Goal: Information Seeking & Learning: Learn about a topic

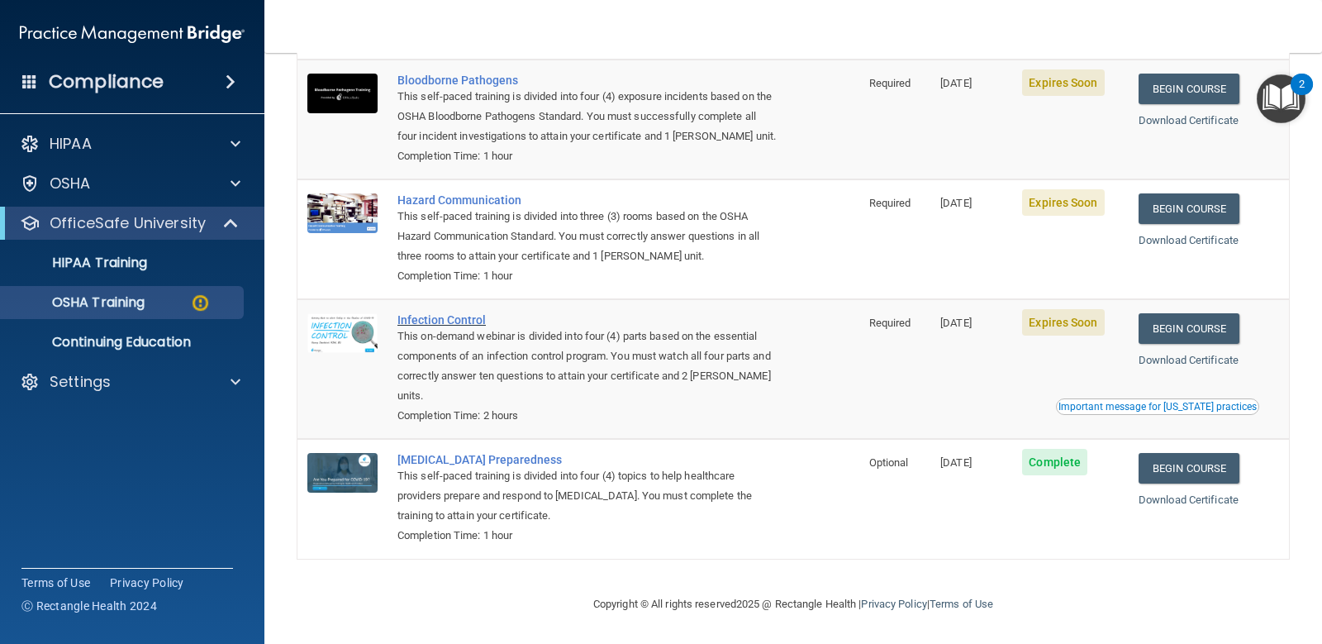
scroll to position [93, 0]
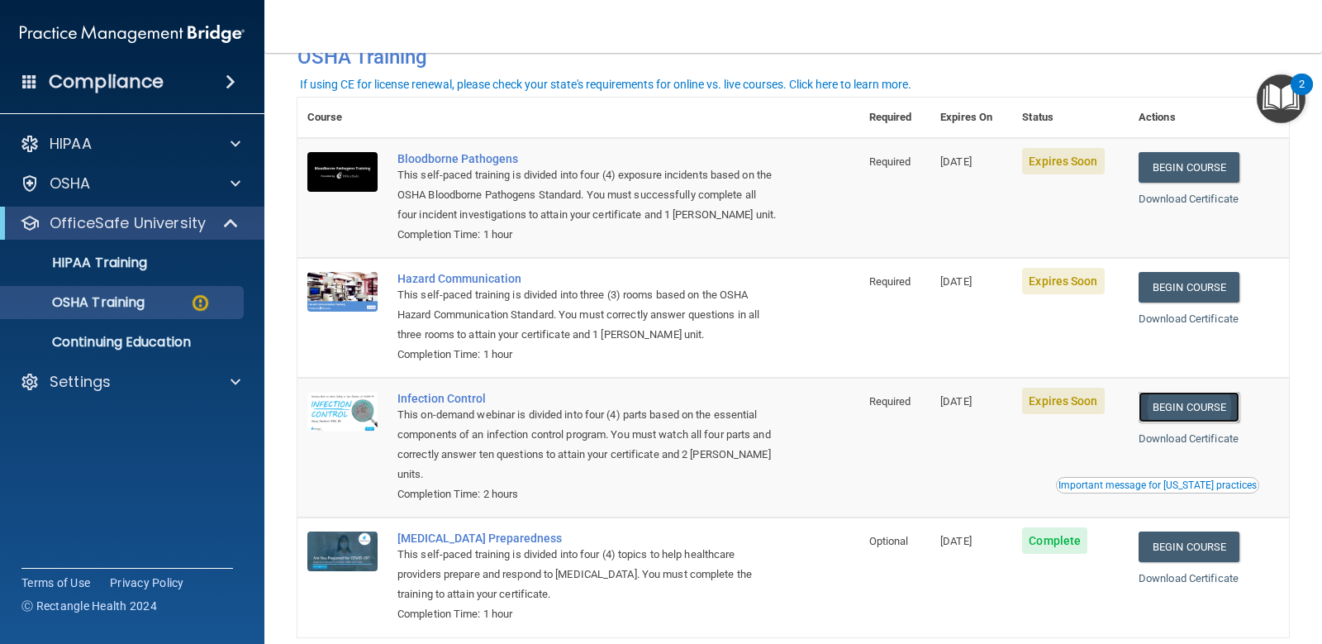
click at [1151, 411] on link "Begin Course" at bounding box center [1188, 407] width 101 height 31
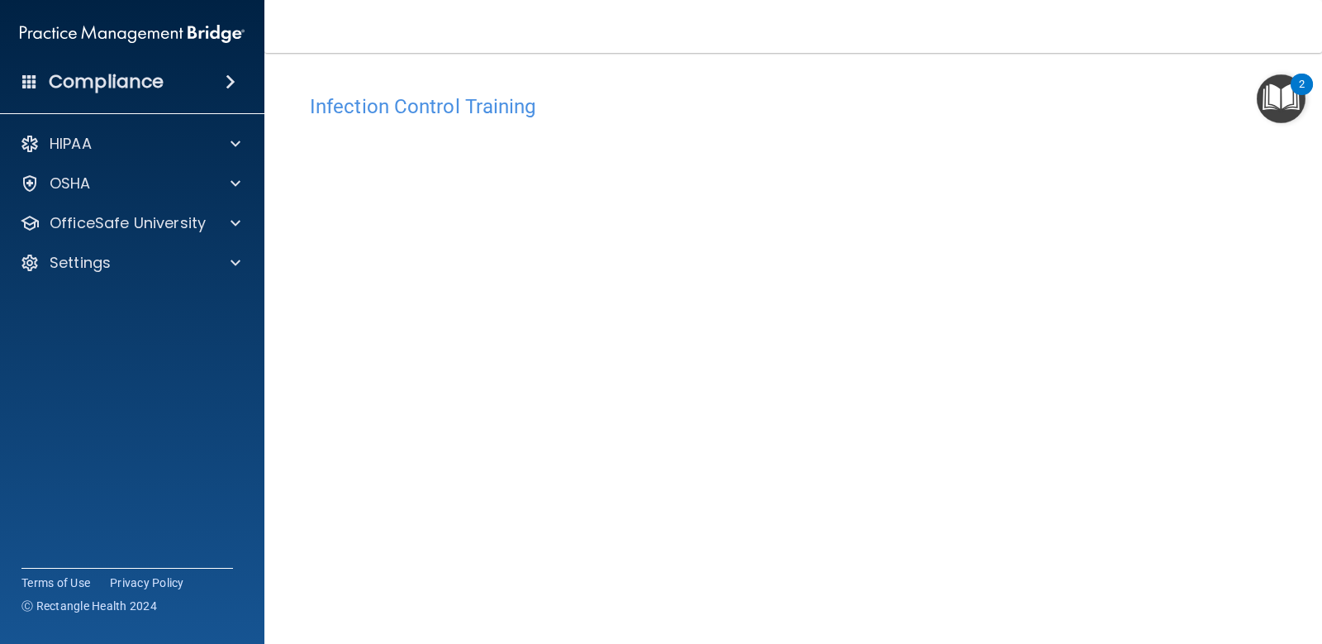
scroll to position [64, 0]
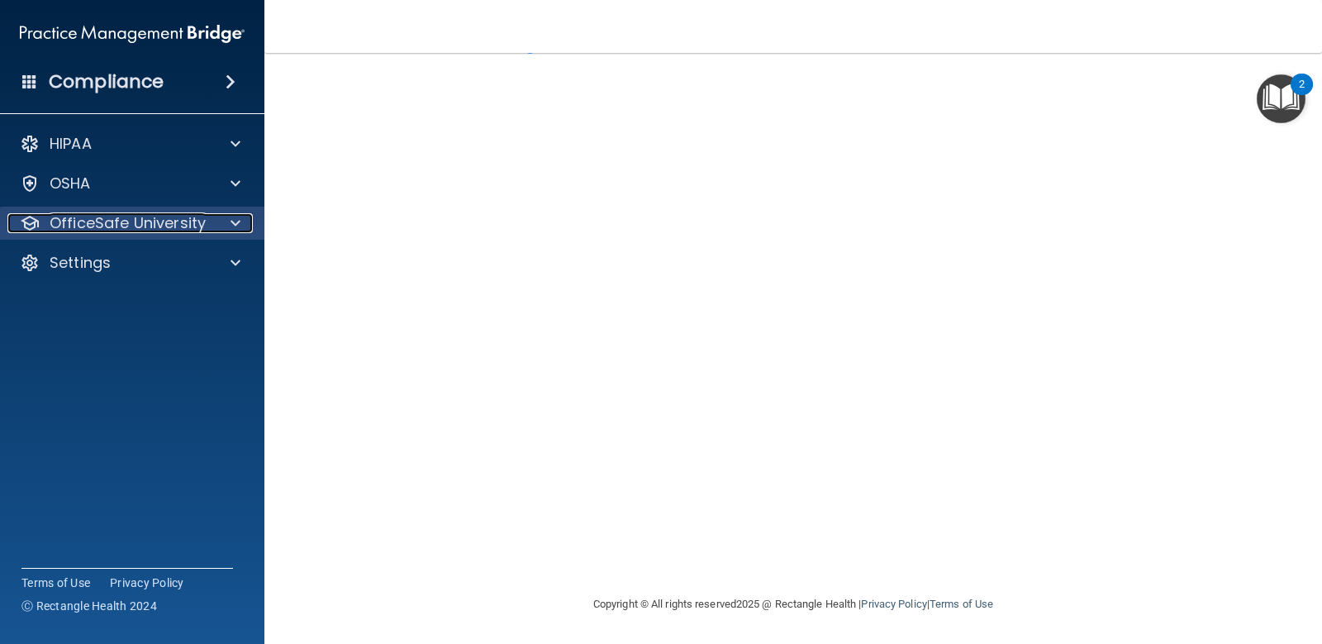
click at [151, 214] on p "OfficeSafe University" at bounding box center [128, 223] width 156 height 20
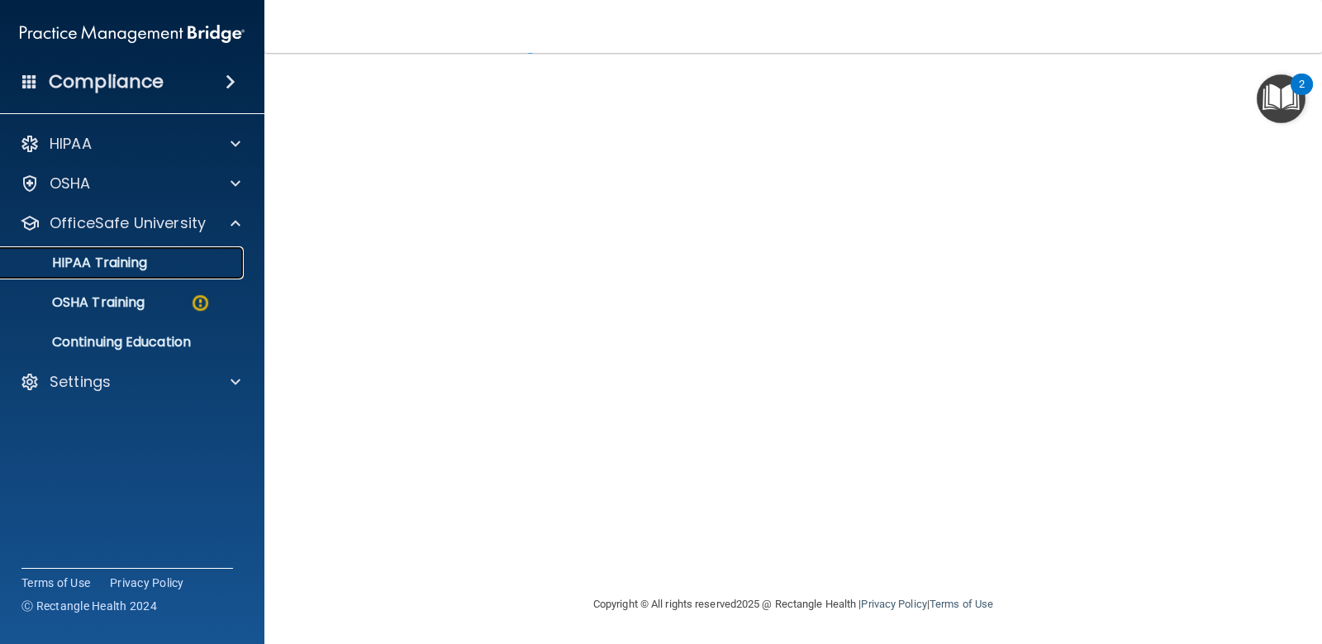
click at [144, 258] on p "HIPAA Training" at bounding box center [79, 262] width 136 height 17
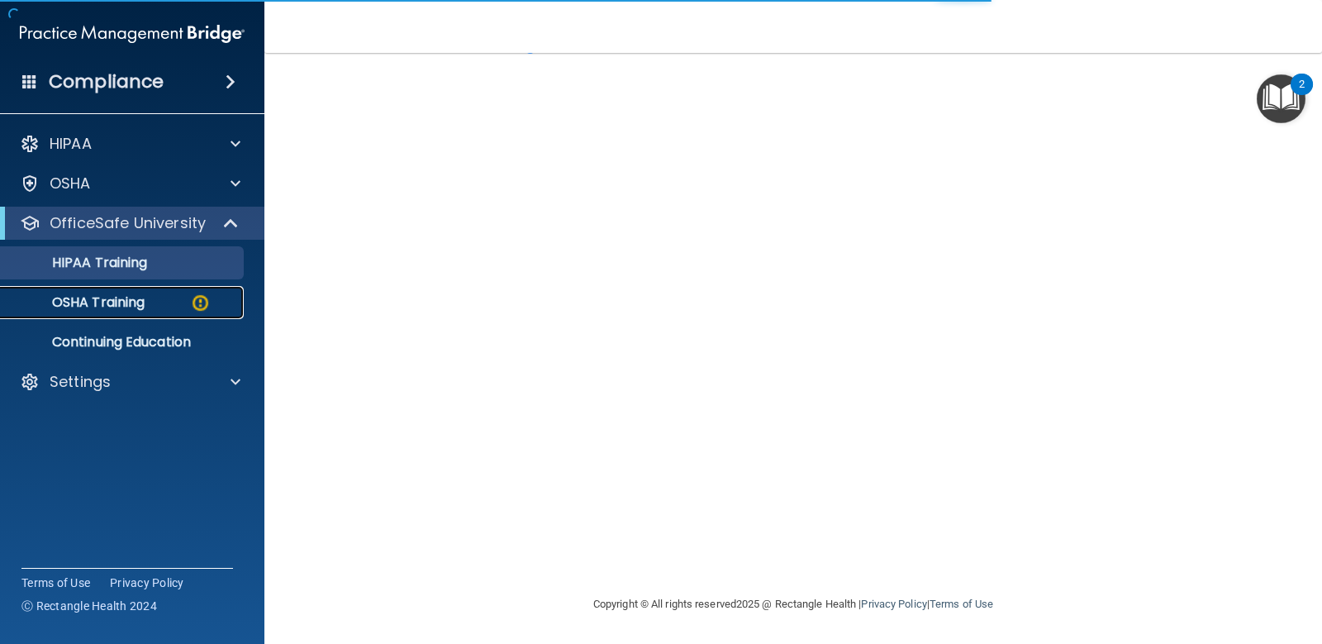
click at [163, 304] on div "OSHA Training" at bounding box center [124, 302] width 226 height 17
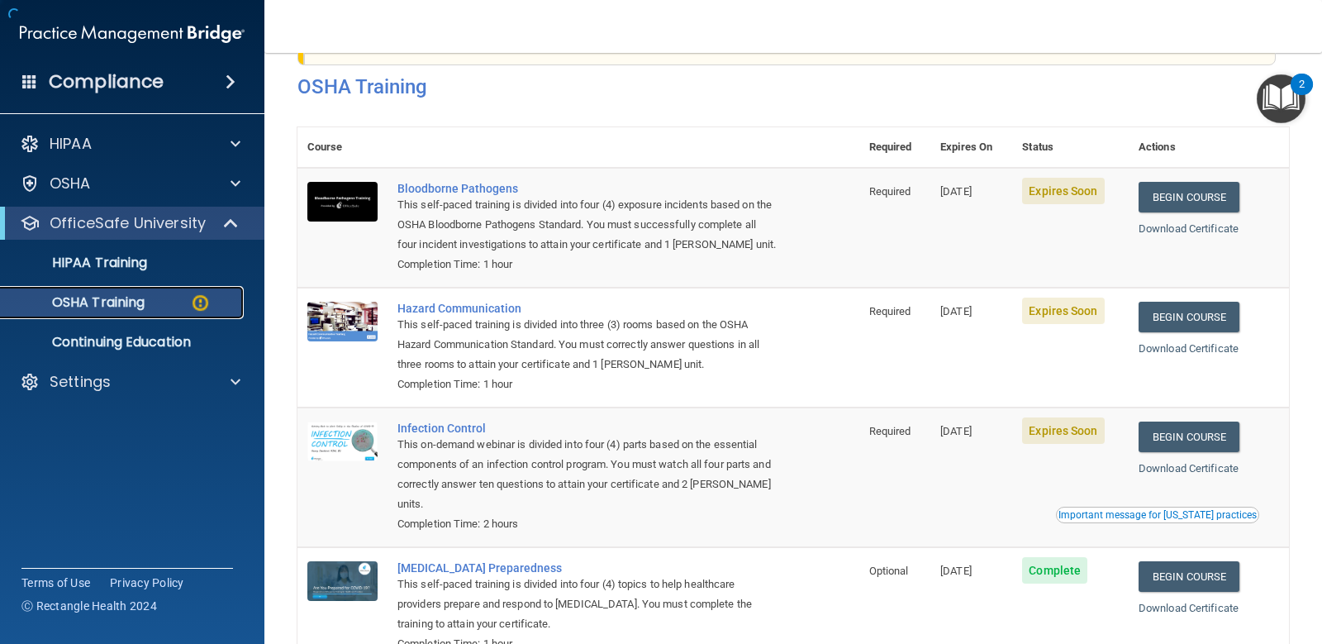
scroll to position [176, 0]
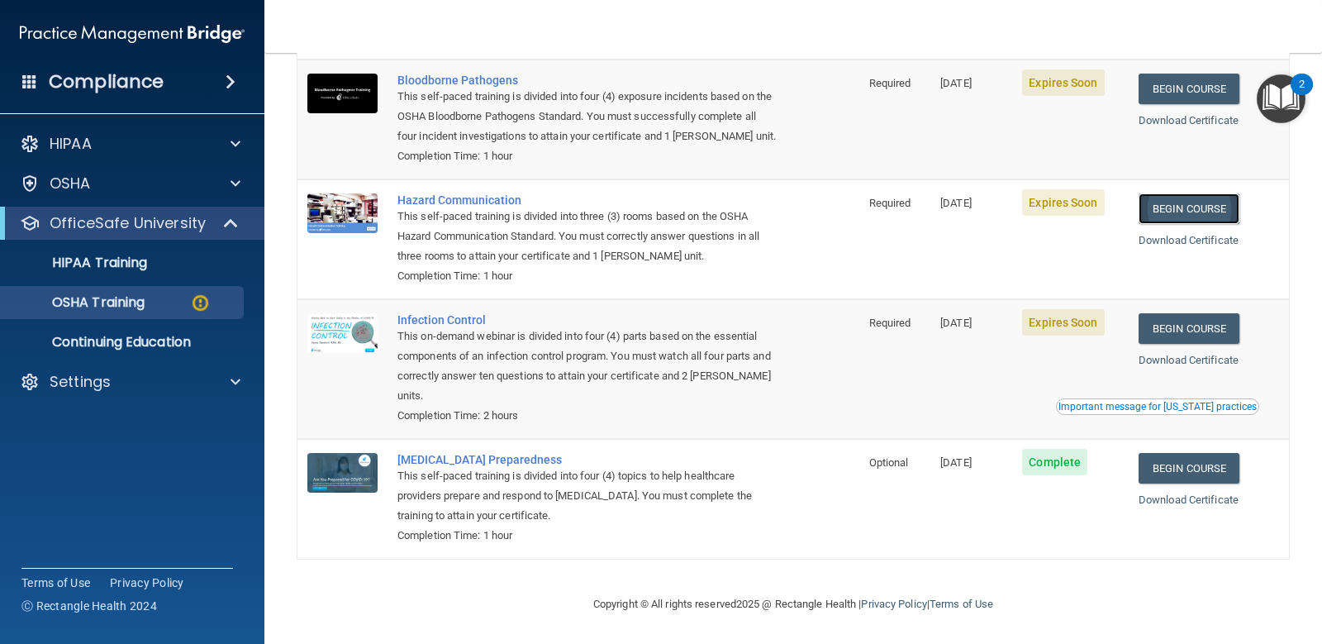
click at [1157, 214] on link "Begin Course" at bounding box center [1188, 208] width 101 height 31
